Goal: Task Accomplishment & Management: Manage account settings

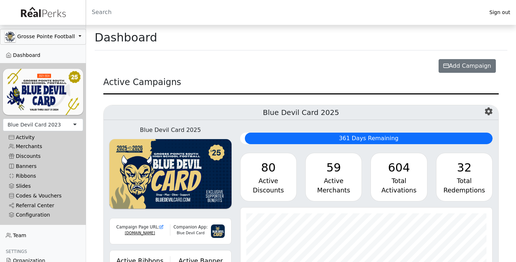
scroll to position [83, 252]
click at [55, 122] on div "Blue Devil Card 2023" at bounding box center [34, 125] width 53 height 8
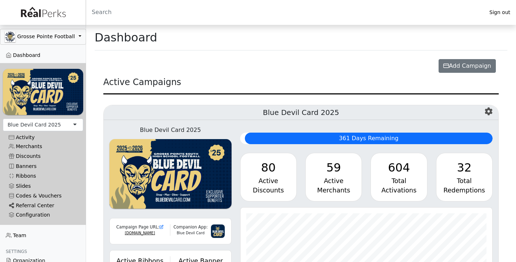
click at [46, 205] on link "Referral Center" at bounding box center [43, 205] width 80 height 10
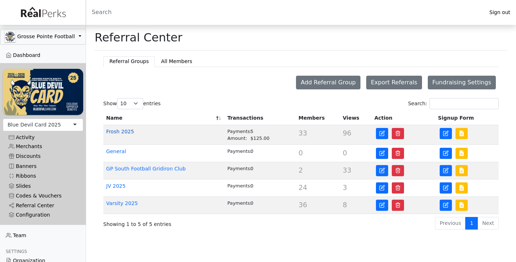
click at [126, 132] on link "Frosh 2025" at bounding box center [120, 132] width 28 height 6
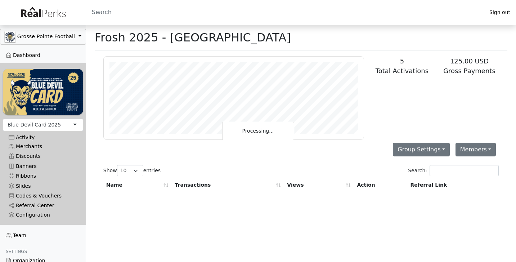
scroll to position [83, 260]
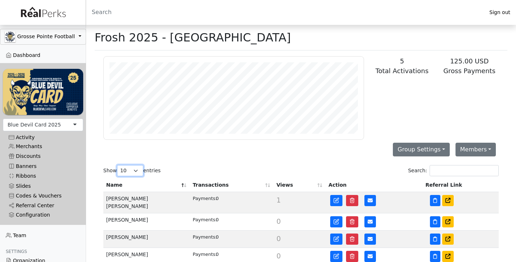
select select "50"
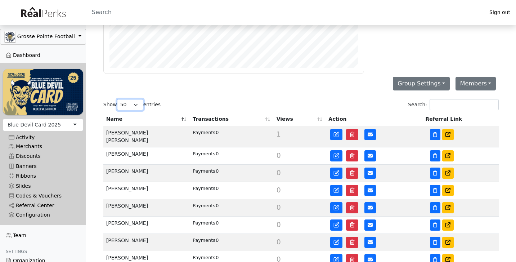
scroll to position [66, 0]
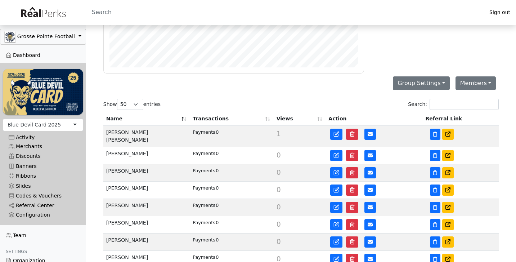
click at [184, 119] on th "Name" at bounding box center [146, 119] width 86 height 14
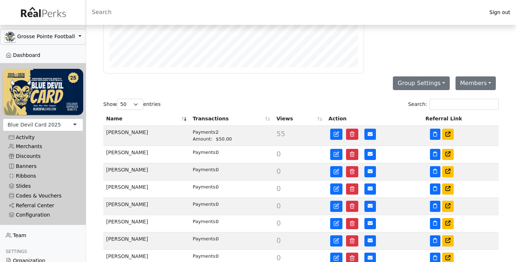
click at [182, 118] on th "Name" at bounding box center [146, 119] width 86 height 14
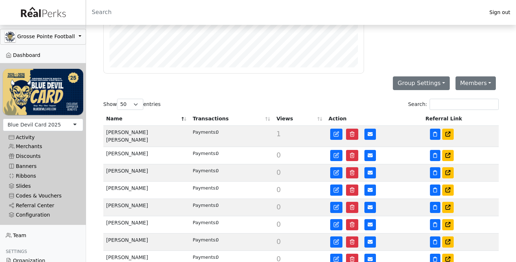
click at [182, 118] on th "Name" at bounding box center [146, 119] width 86 height 14
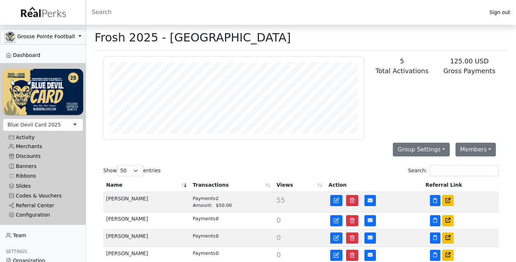
scroll to position [0, 0]
click at [43, 201] on link "Referral Center" at bounding box center [43, 205] width 80 height 10
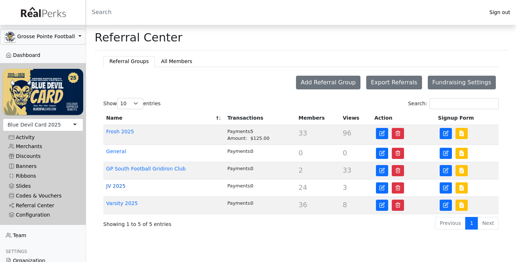
click at [121, 186] on link "JV 2025" at bounding box center [115, 186] width 19 height 6
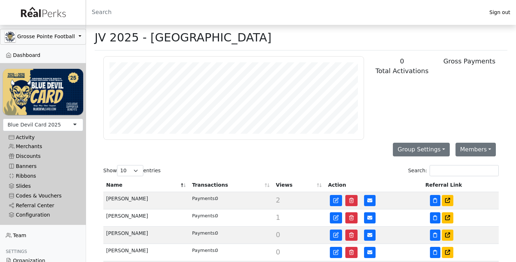
scroll to position [83, 260]
click at [185, 185] on th "Name" at bounding box center [146, 185] width 86 height 14
click at [182, 185] on th "Name" at bounding box center [146, 185] width 86 height 14
click at [216, 185] on th "Transactions" at bounding box center [231, 185] width 84 height 14
click at [227, 182] on th "Transactions" at bounding box center [231, 185] width 84 height 14
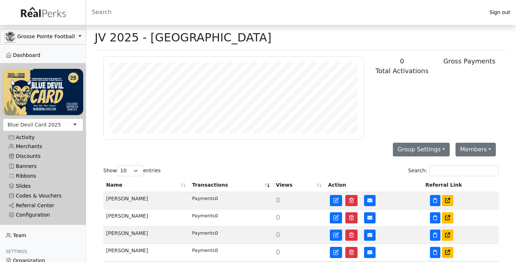
click at [254, 189] on th "Transactions" at bounding box center [231, 185] width 84 height 14
click at [266, 186] on th "Transactions" at bounding box center [231, 185] width 84 height 14
click at [267, 186] on th "Transactions" at bounding box center [231, 185] width 84 height 14
click at [41, 207] on link "Referral Center" at bounding box center [43, 205] width 80 height 10
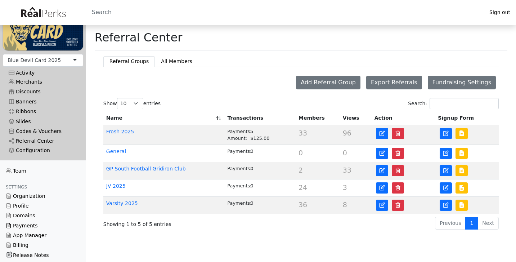
click at [34, 224] on link "Payments" at bounding box center [43, 226] width 86 height 10
